Goal: Task Accomplishment & Management: Manage account settings

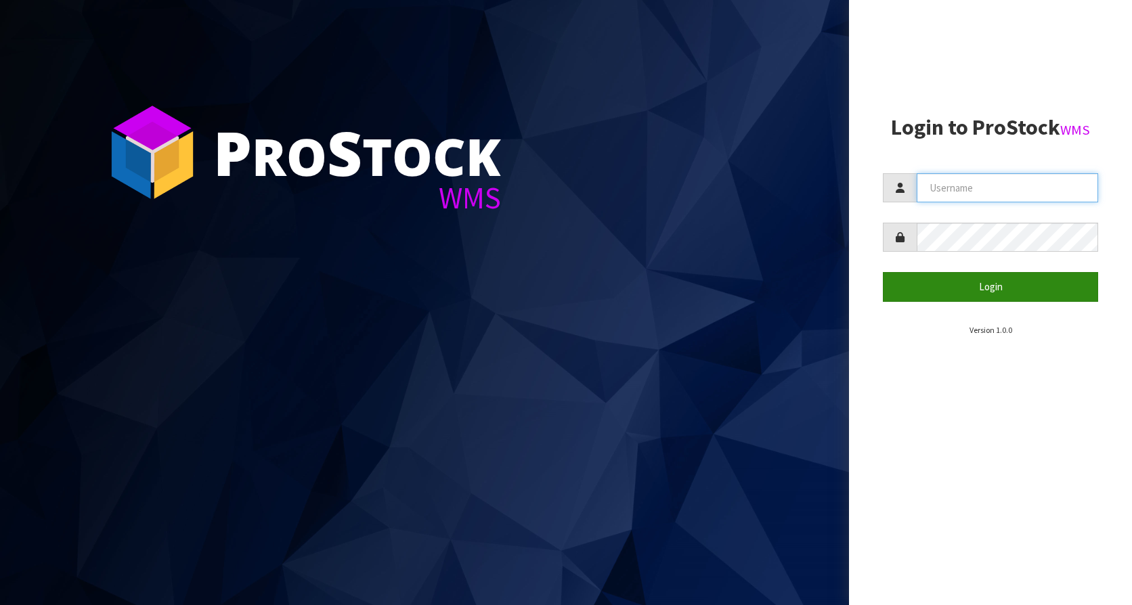
type input "KitchenAid"
click at [947, 294] on button "Login" at bounding box center [990, 286] width 215 height 29
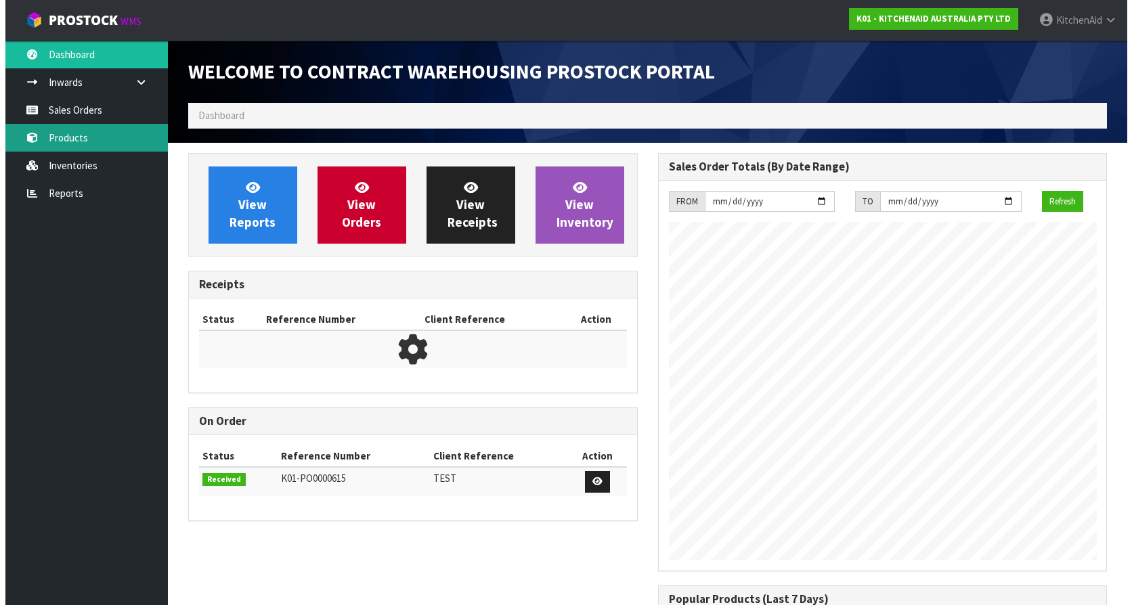
scroll to position [751, 469]
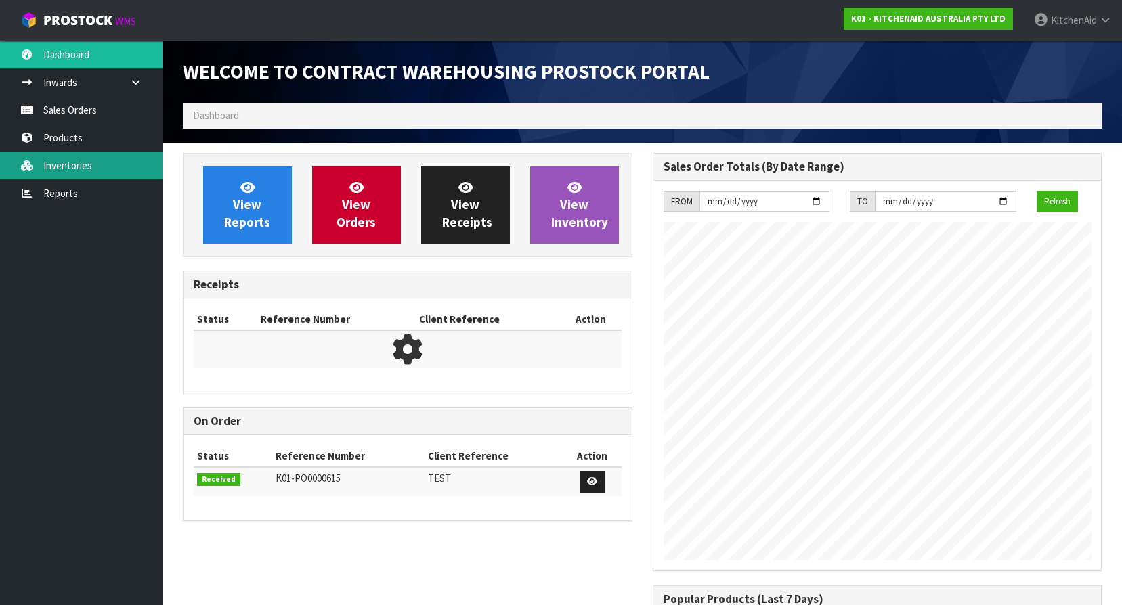
click at [77, 175] on link "Inventories" at bounding box center [81, 166] width 163 height 28
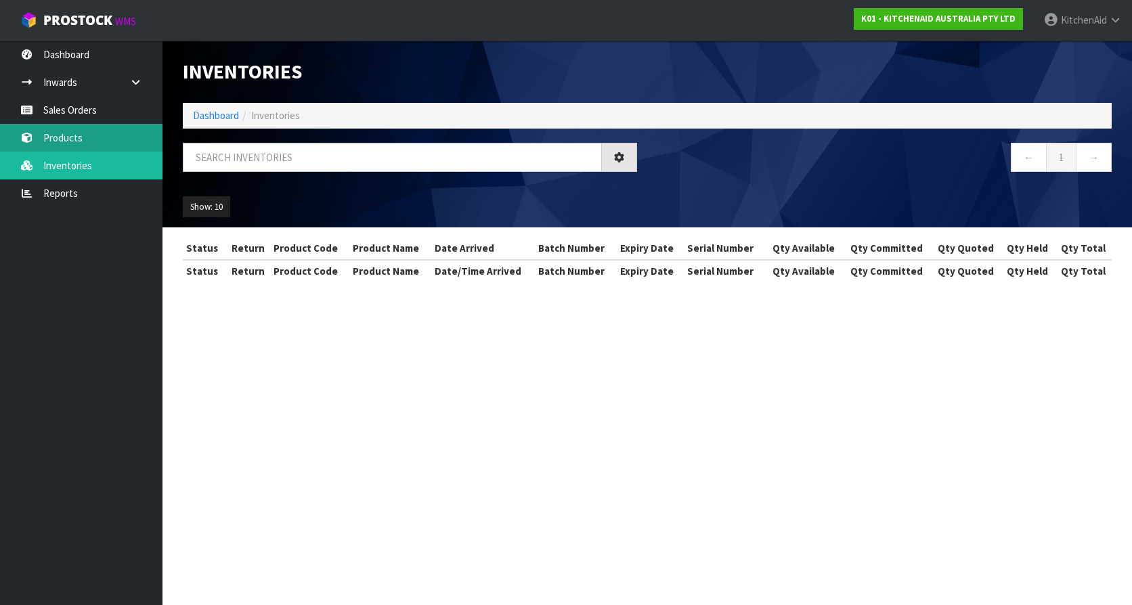
click at [68, 140] on link "Products" at bounding box center [81, 138] width 163 height 28
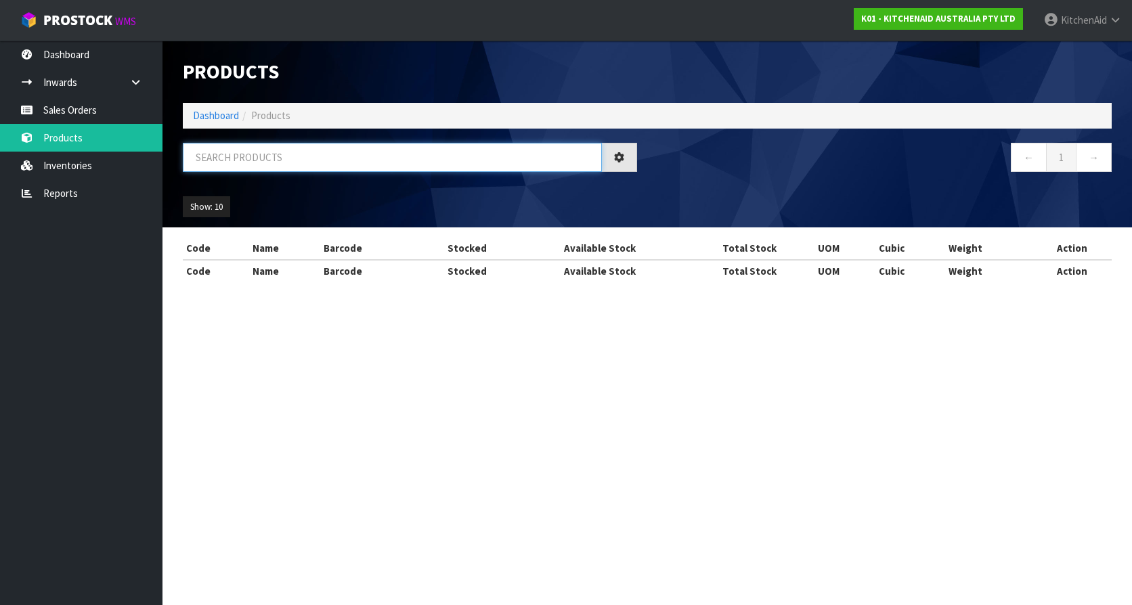
click at [246, 151] on input "text" at bounding box center [392, 157] width 419 height 29
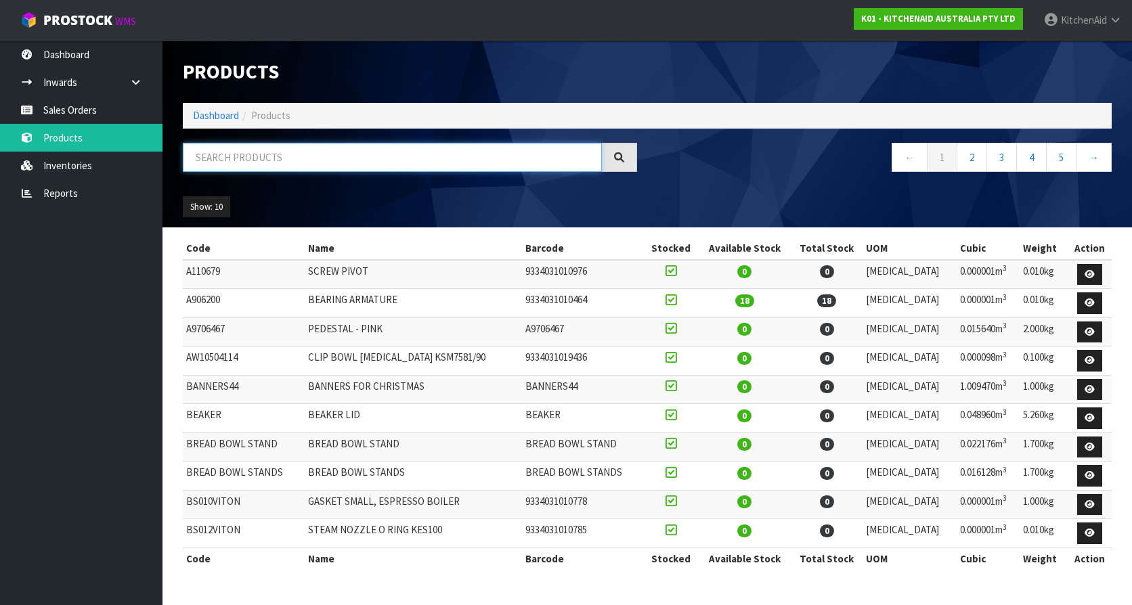
click at [259, 163] on input "text" at bounding box center [392, 157] width 419 height 29
paste input "KFE5T"
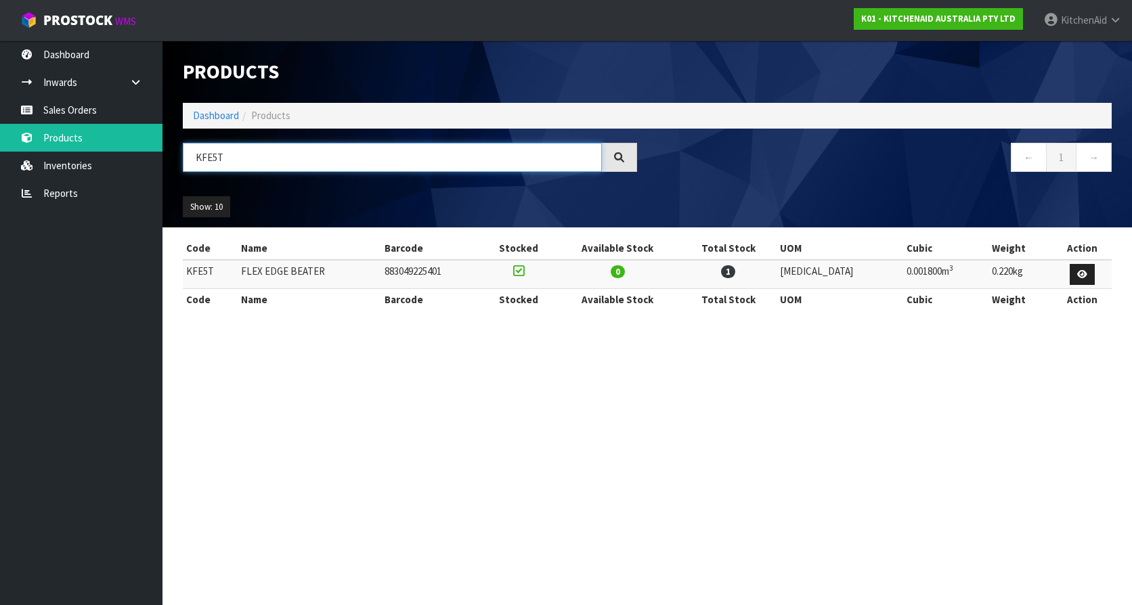
type input "KFE5T"
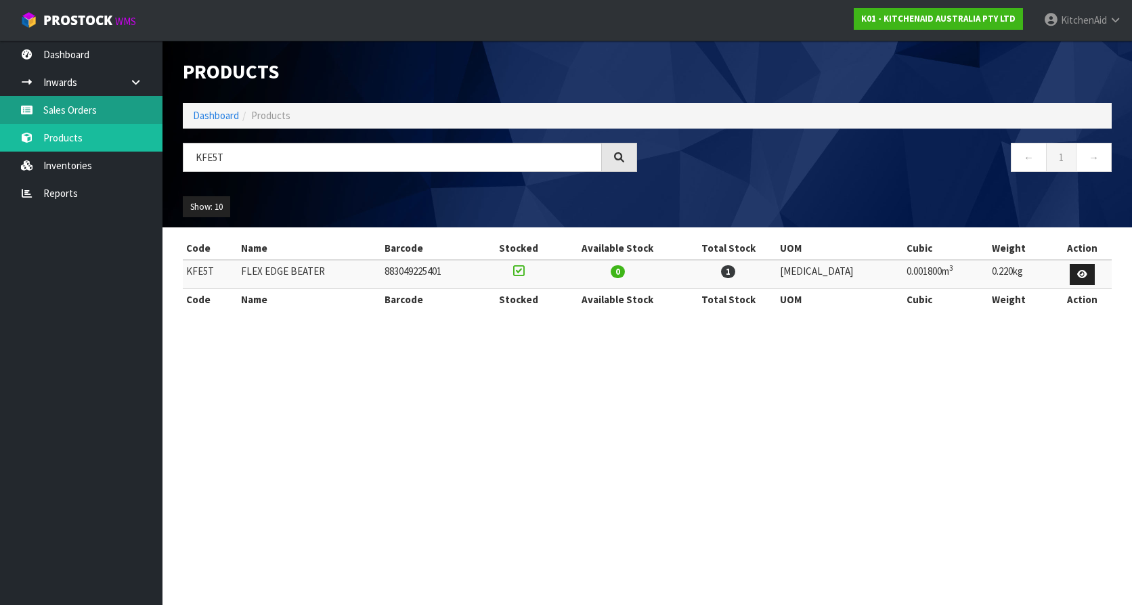
drag, startPoint x: 89, startPoint y: 110, endPoint x: 199, endPoint y: 151, distance: 117.0
click at [89, 110] on link "Sales Orders" at bounding box center [81, 110] width 163 height 28
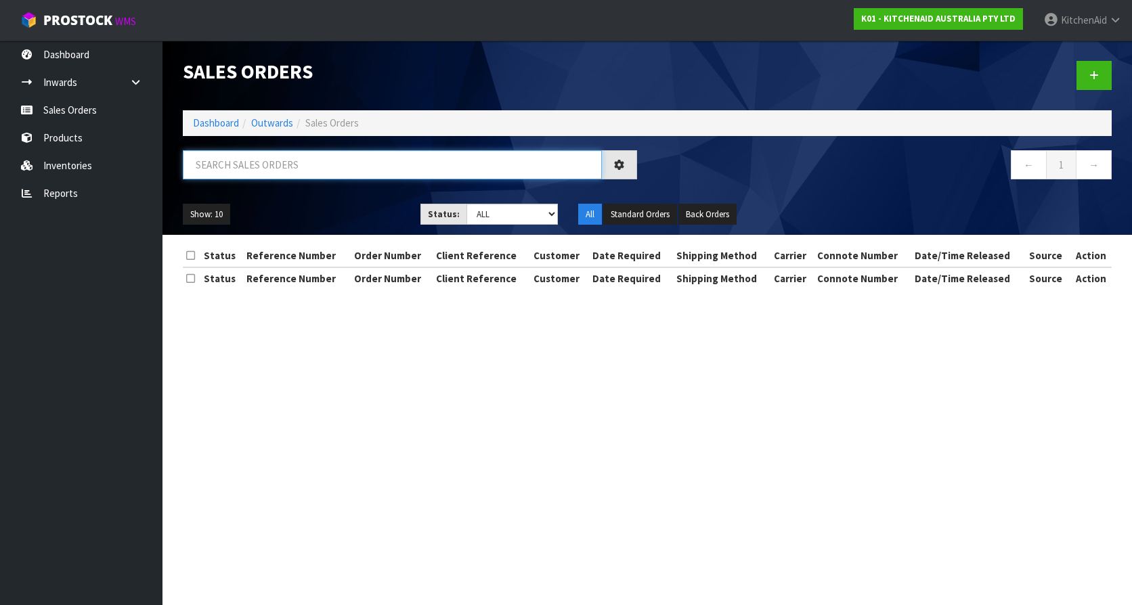
click at [259, 167] on input "text" at bounding box center [392, 164] width 419 height 29
drag, startPoint x: 196, startPoint y: 166, endPoint x: 68, endPoint y: 167, distance: 128.0
click at [68, 167] on body "Toggle navigation ProStock WMS K01 - KITCHENAID AUSTRALIA PTY LTD [GEOGRAPHIC_D…" at bounding box center [566, 302] width 1132 height 605
paste input "64036250452331"
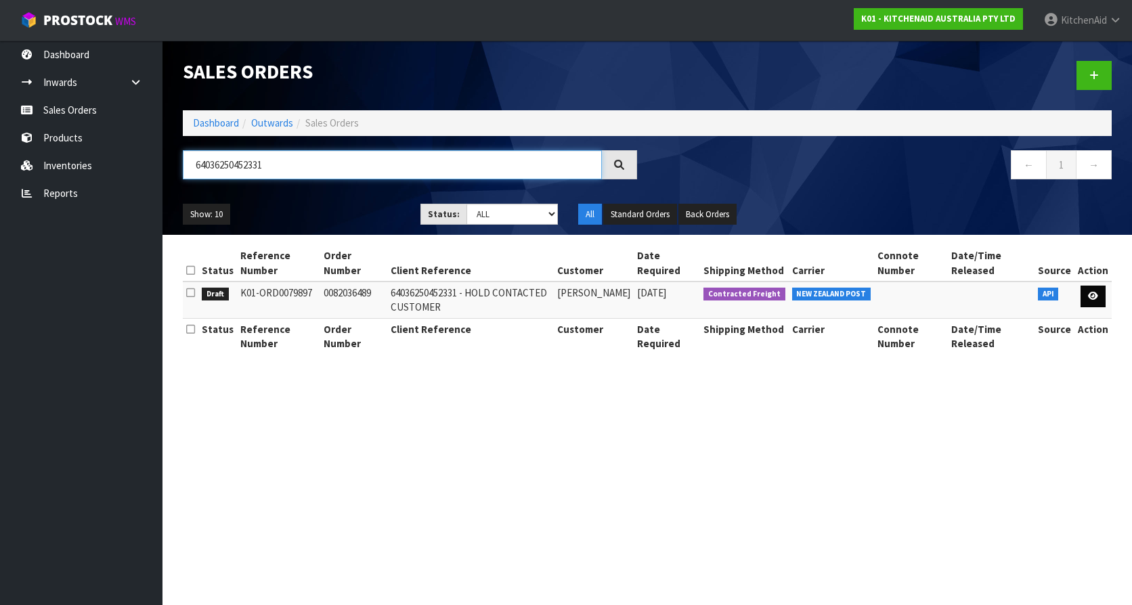
type input "64036250452331"
click at [1095, 293] on icon at bounding box center [1093, 296] width 10 height 9
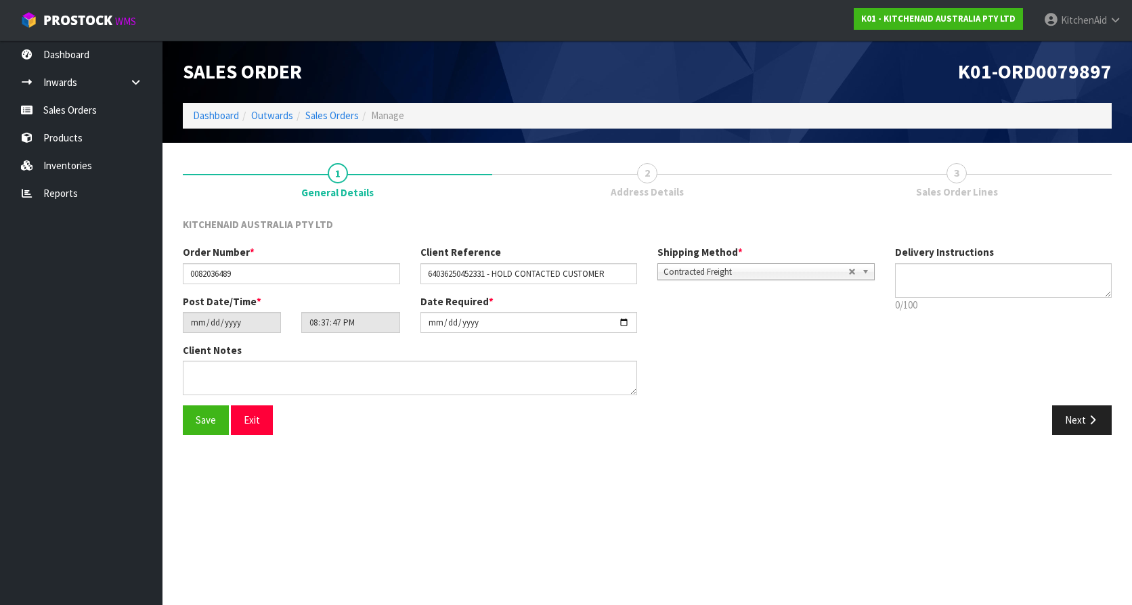
click at [673, 175] on link "2 Address Details" at bounding box center [647, 180] width 310 height 54
click at [1086, 421] on icon "button" at bounding box center [1092, 420] width 13 height 10
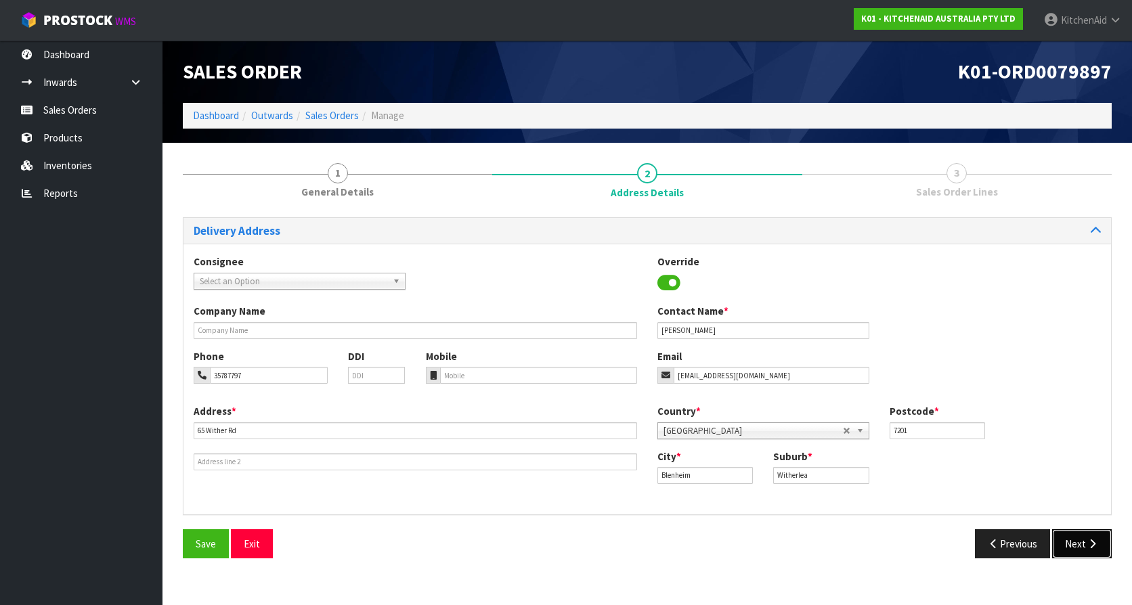
click at [1069, 549] on button "Next" at bounding box center [1082, 544] width 60 height 29
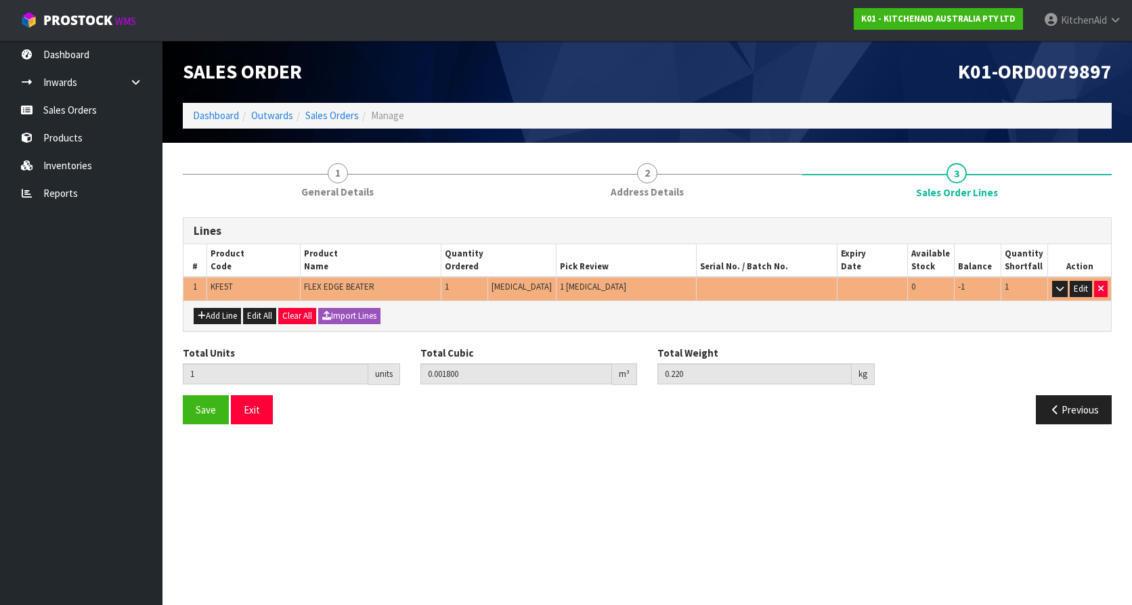
click at [539, 483] on section "Edit Sales Order K01-ORD0079897 Dashboard Outwards Sales Orders Manage Sales Or…" at bounding box center [566, 302] width 1132 height 605
click at [1058, 406] on icon "button" at bounding box center [1055, 410] width 13 height 10
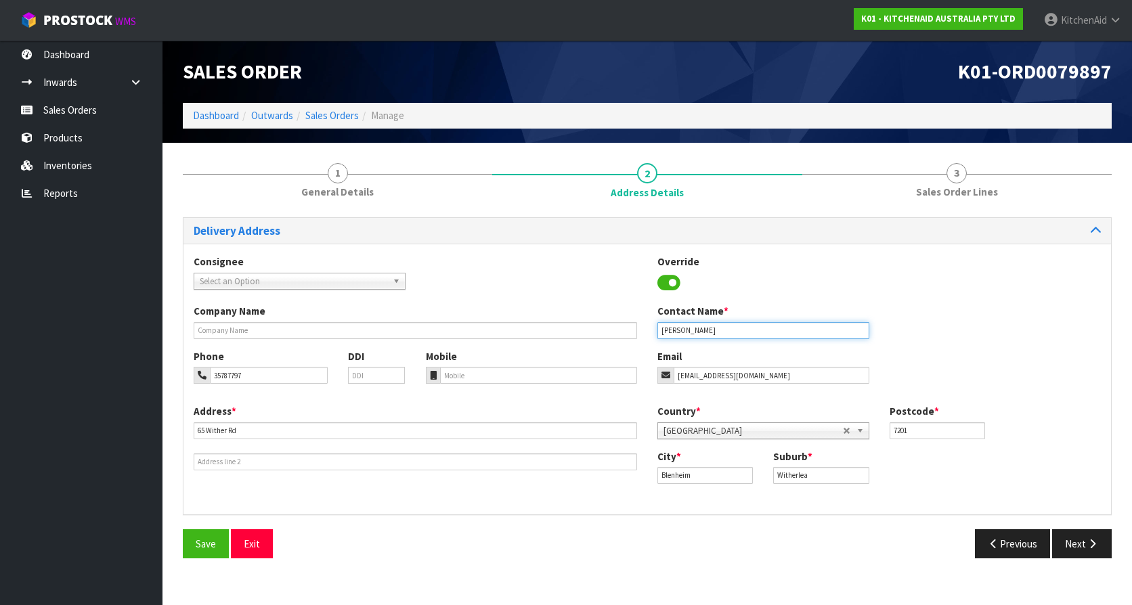
drag, startPoint x: 704, startPoint y: 331, endPoint x: 593, endPoint y: 324, distance: 111.3
click at [593, 324] on div "Company Name Contact Name * [PERSON_NAME]" at bounding box center [648, 326] width 928 height 45
